Goal: Task Accomplishment & Management: Use online tool/utility

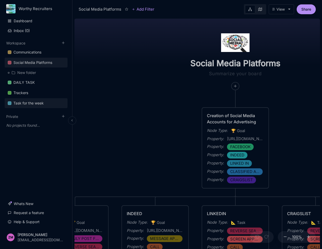
click at [36, 104] on div "Task for the week" at bounding box center [28, 103] width 30 height 6
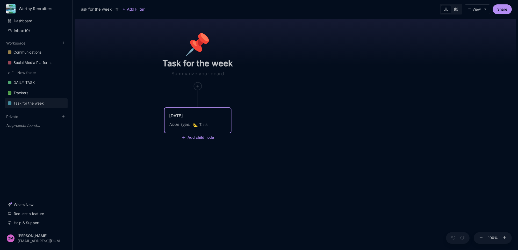
click at [185, 116] on div "[DATE]" at bounding box center [197, 116] width 57 height 6
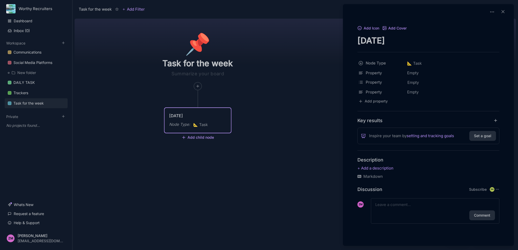
click at [189, 118] on div at bounding box center [259, 125] width 518 height 250
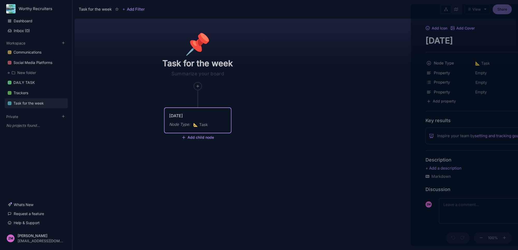
click at [189, 118] on div at bounding box center [259, 125] width 518 height 250
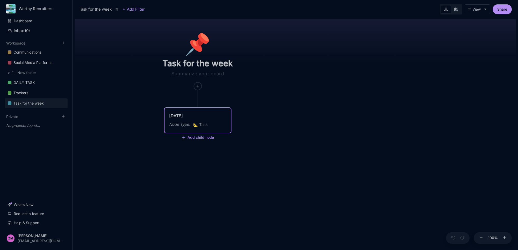
click at [185, 117] on div "[DATE]" at bounding box center [197, 116] width 57 height 6
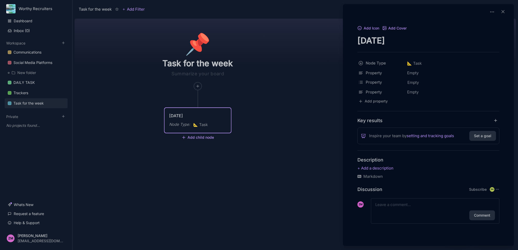
drag, startPoint x: 395, startPoint y: 41, endPoint x: 349, endPoint y: 46, distance: 46.4
click at [349, 46] on div "Add Icon Add Cover [DATE] Node Type 📐 Task Property Empty Property Empty Proper…" at bounding box center [428, 130] width 167 height 211
click at [367, 157] on h4 "Description" at bounding box center [428, 160] width 142 height 6
drag, startPoint x: 389, startPoint y: 42, endPoint x: 347, endPoint y: 42, distance: 41.7
click at [347, 42] on div "Add Icon Add Cover [DATE] Node Type 📐 Task Property Empty Property Empty Proper…" at bounding box center [428, 130] width 167 height 211
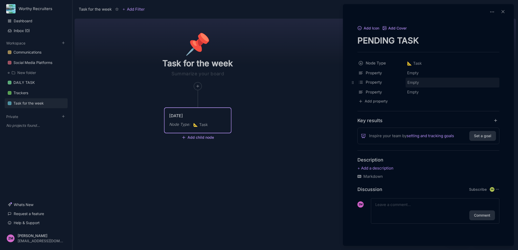
type textarea "PENDING TASK"
click at [398, 80] on div "Empty" at bounding box center [452, 82] width 91 height 7
type input "SEARCH VPN"
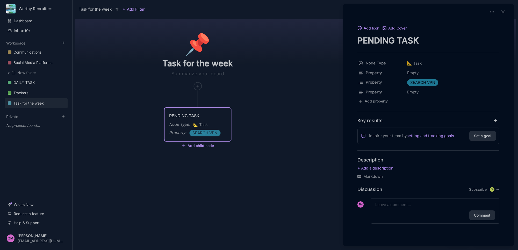
click at [280, 90] on div at bounding box center [259, 125] width 518 height 250
